Goal: Task Accomplishment & Management: Use online tool/utility

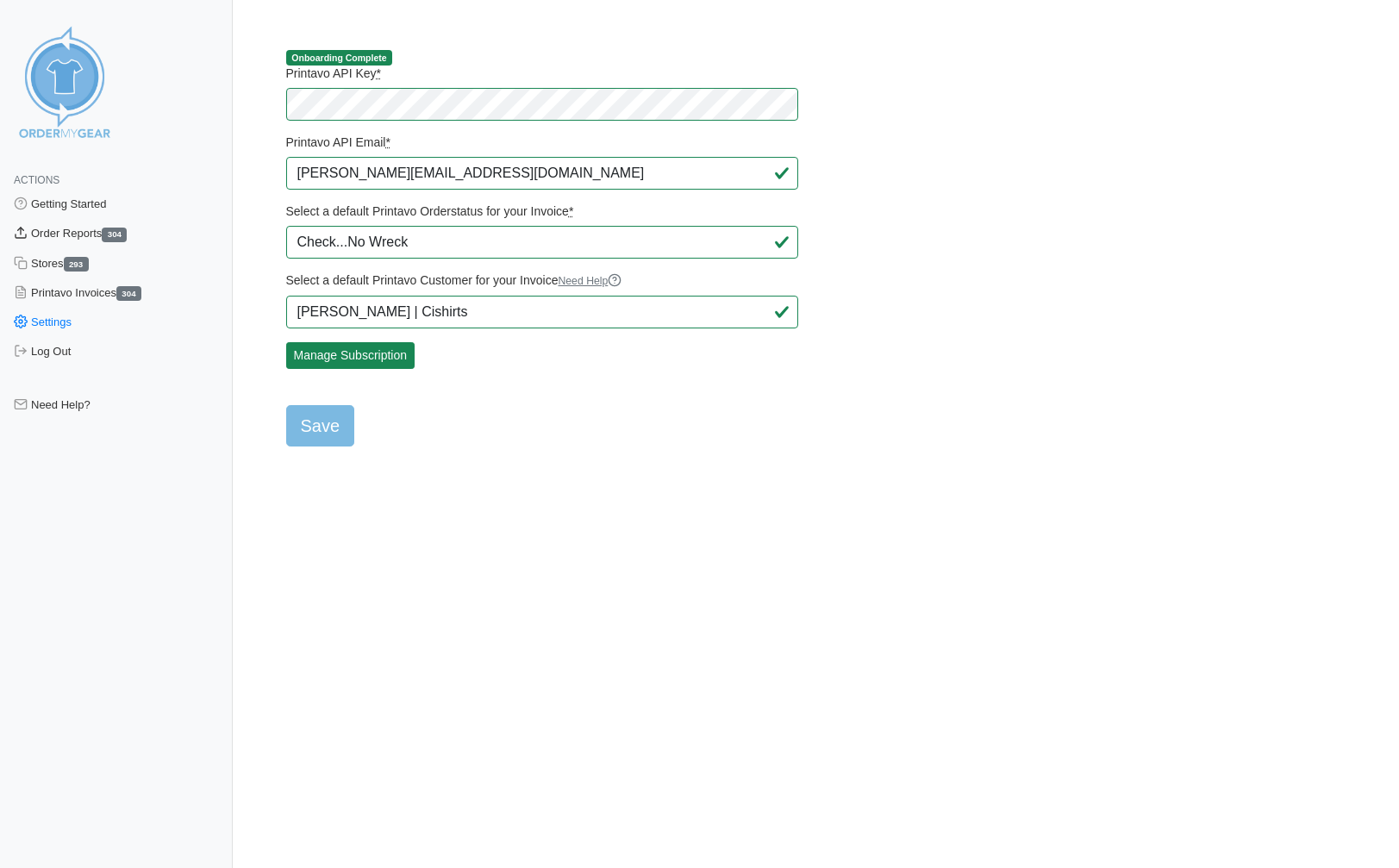
click at [71, 228] on link "Order Reports 304" at bounding box center [116, 233] width 233 height 30
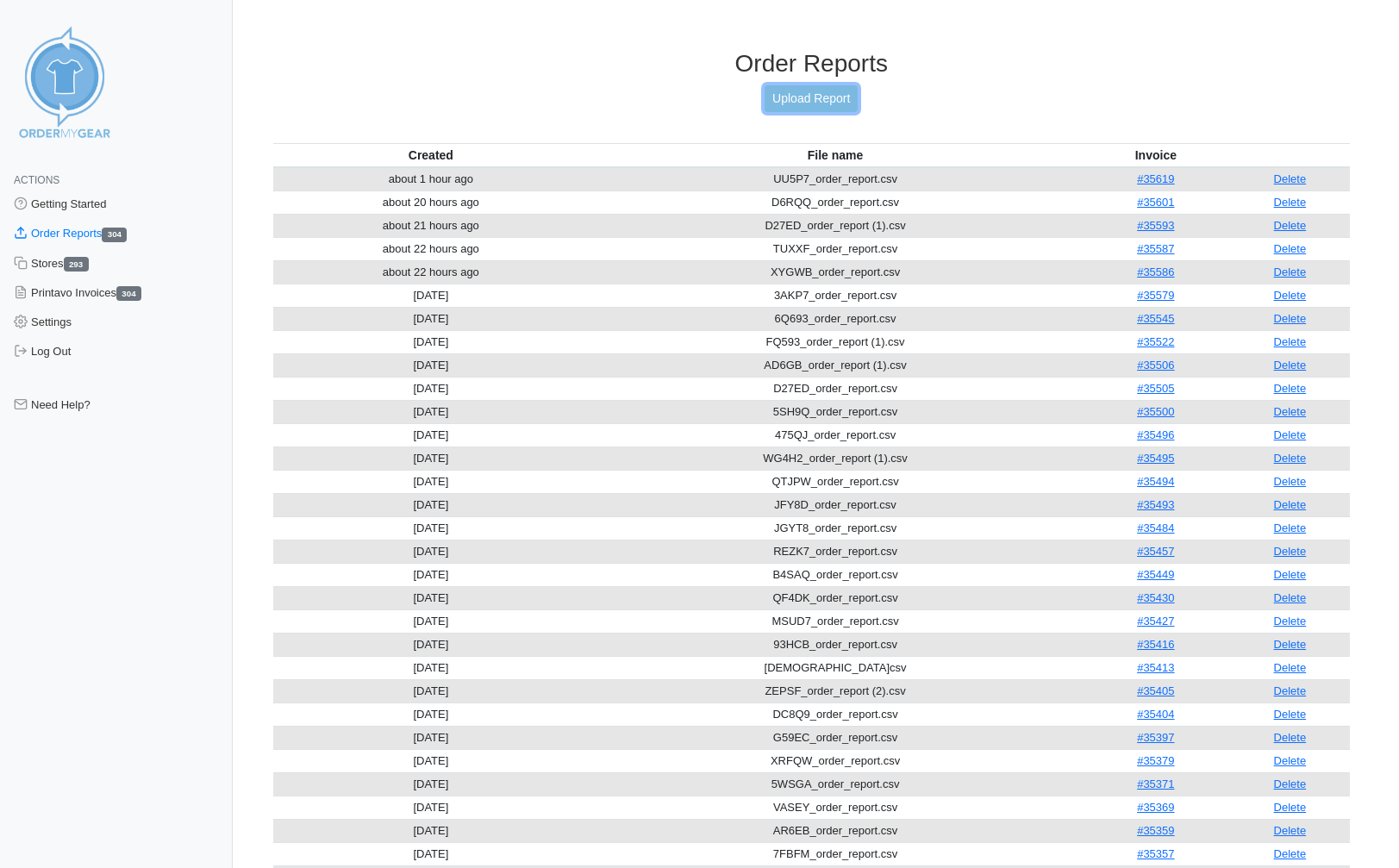
click at [803, 103] on link "Upload Report" at bounding box center [811, 99] width 93 height 27
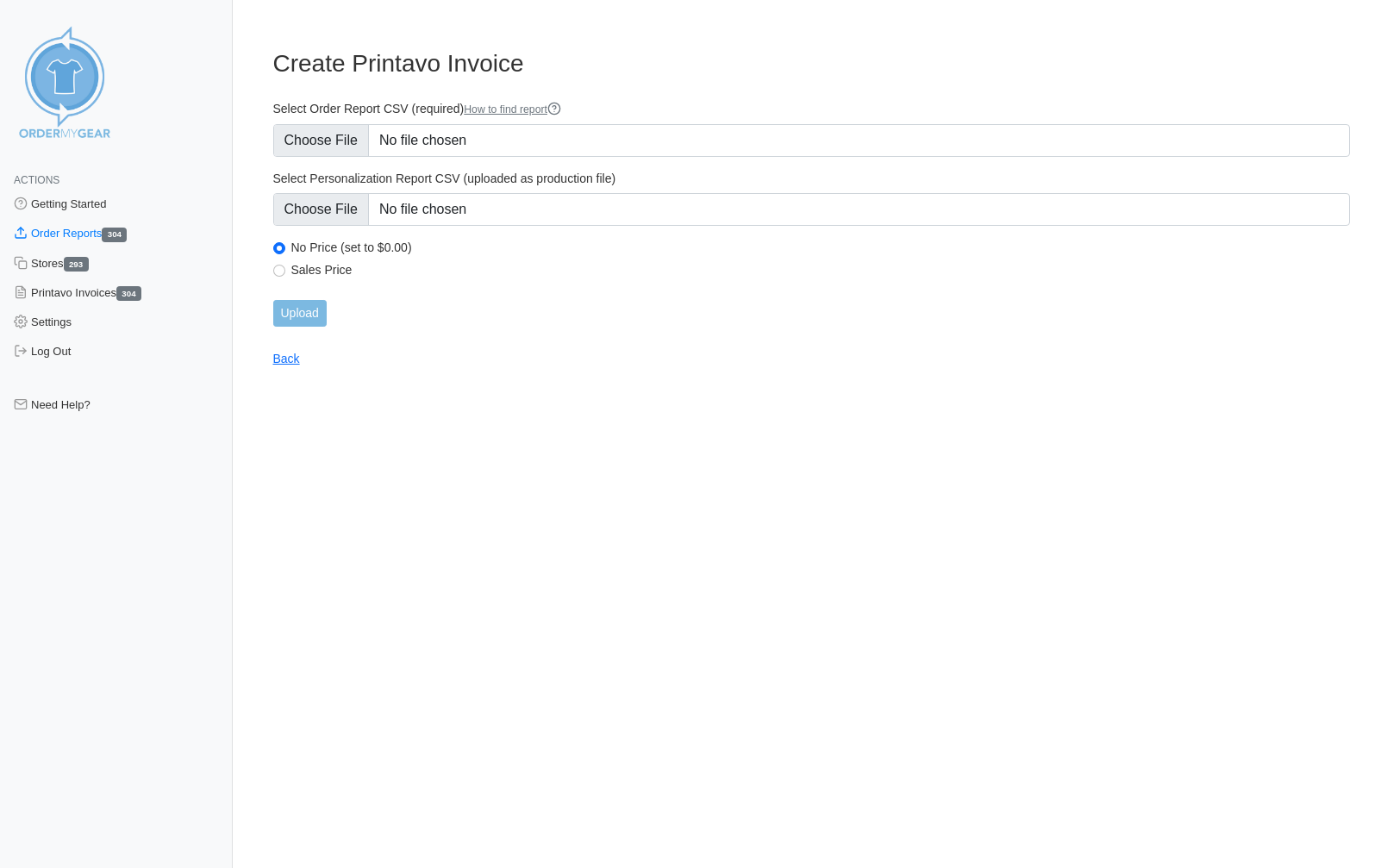
type input "C:\fakepath\SMVCP_order_report.csv"
click at [319, 309] on input "Upload" at bounding box center [300, 313] width 53 height 27
